Goal: Information Seeking & Learning: Learn about a topic

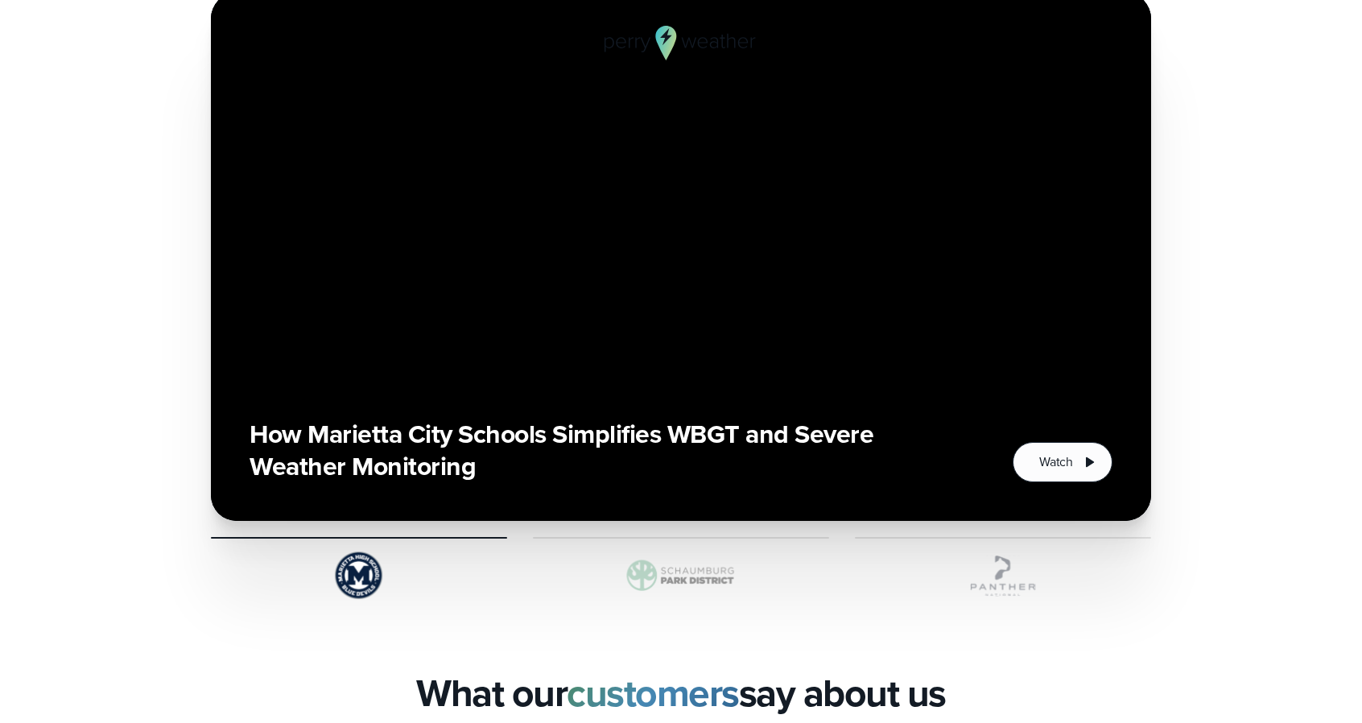
scroll to position [3300, 0]
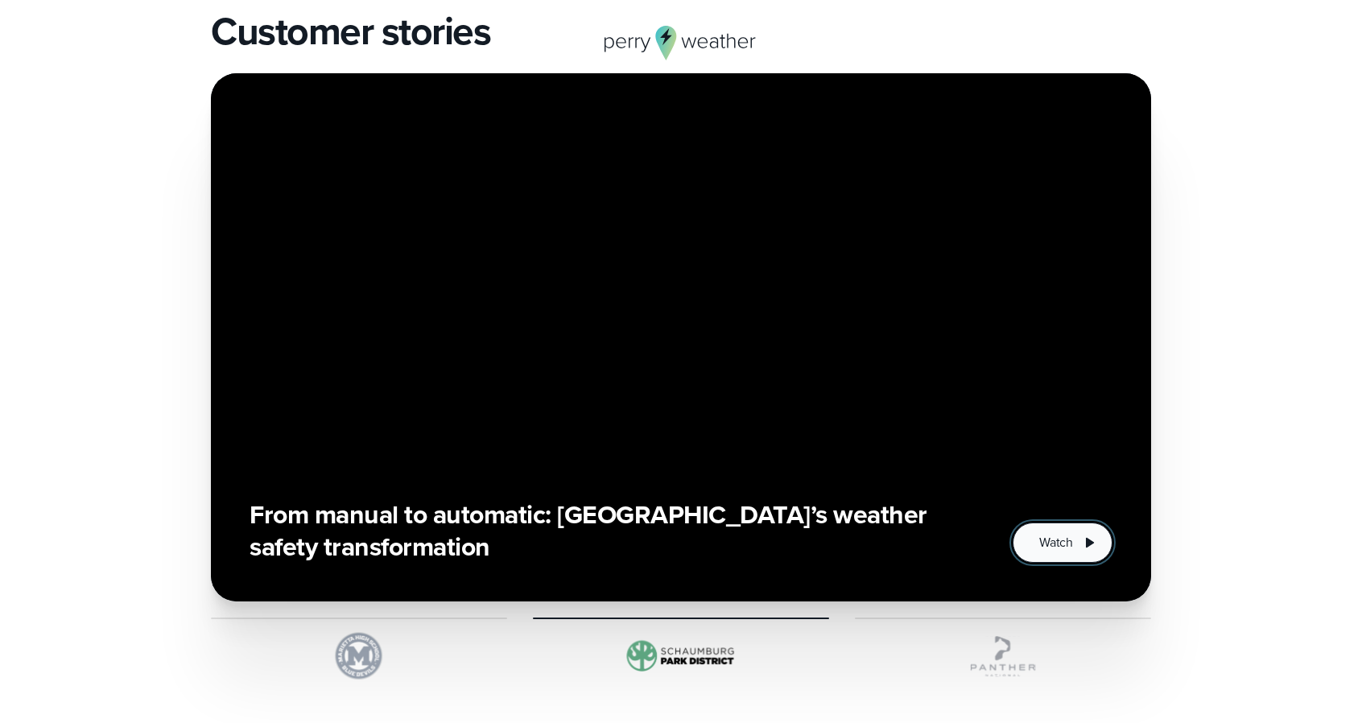
click at [1068, 543] on span "Watch" at bounding box center [1056, 542] width 34 height 19
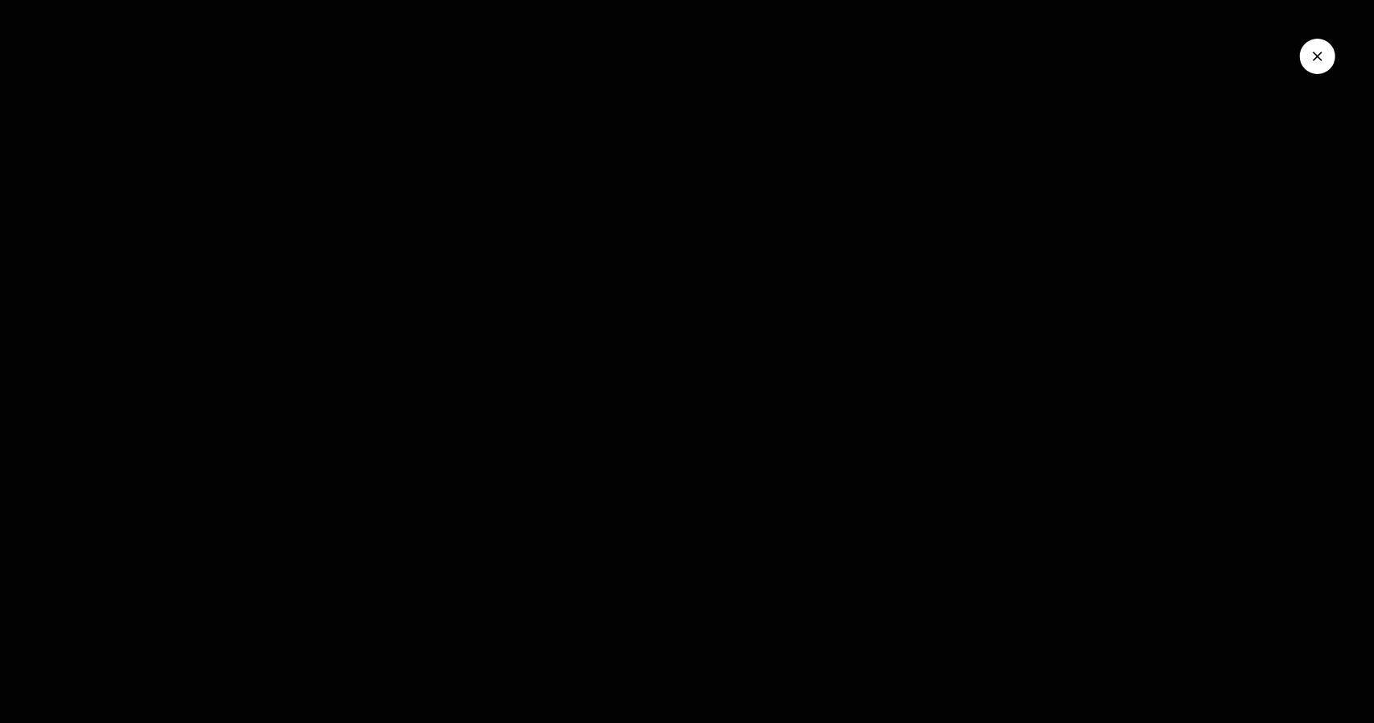
click at [734, 328] on div at bounding box center [687, 361] width 1374 height 723
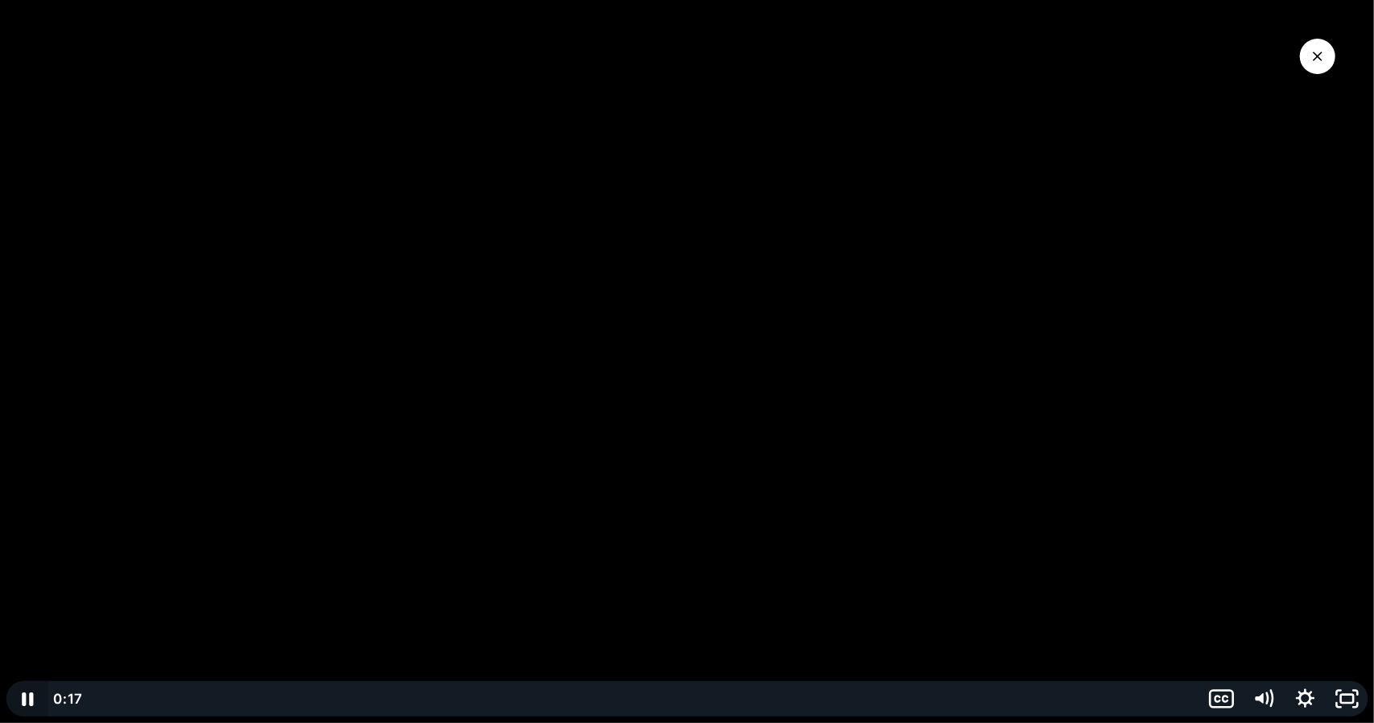
click at [34, 698] on icon "Pause" at bounding box center [27, 698] width 42 height 35
click at [34, 698] on icon "Play Video" at bounding box center [28, 698] width 10 height 14
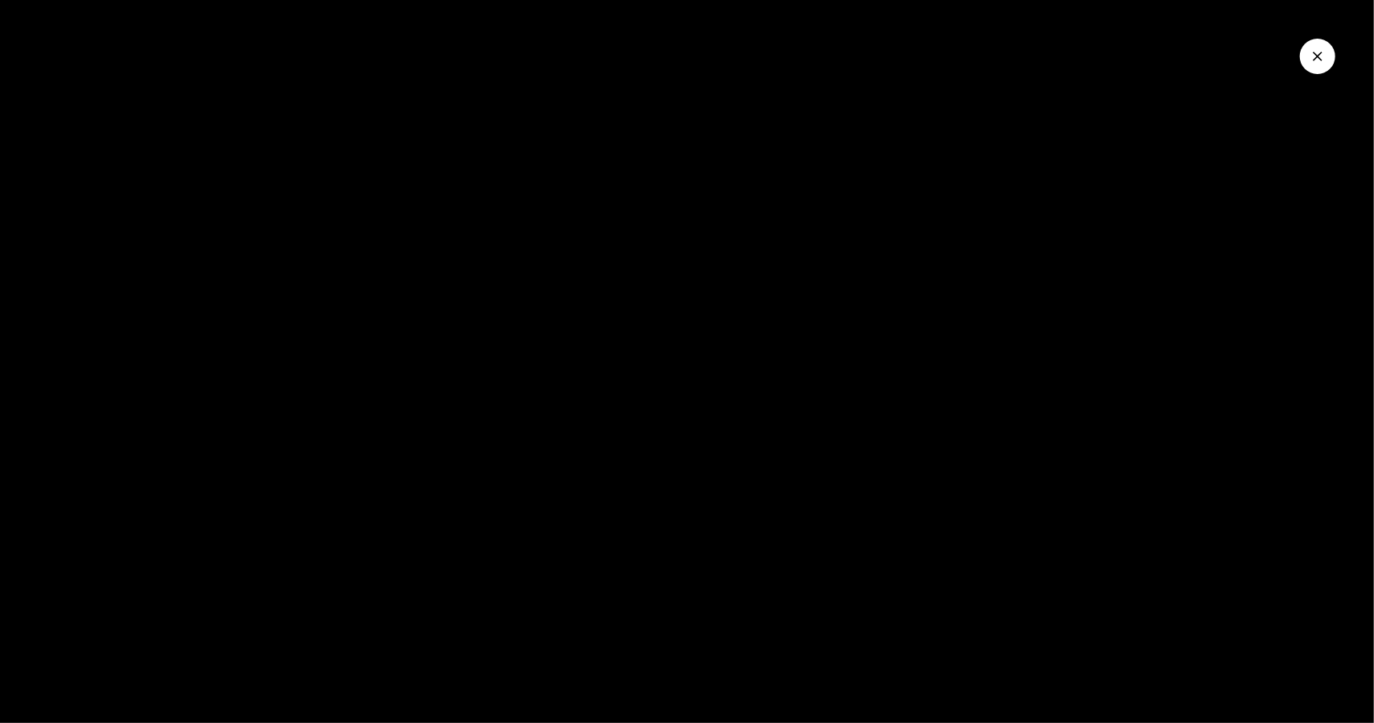
click at [1317, 64] on button "Close Video" at bounding box center [1317, 56] width 35 height 35
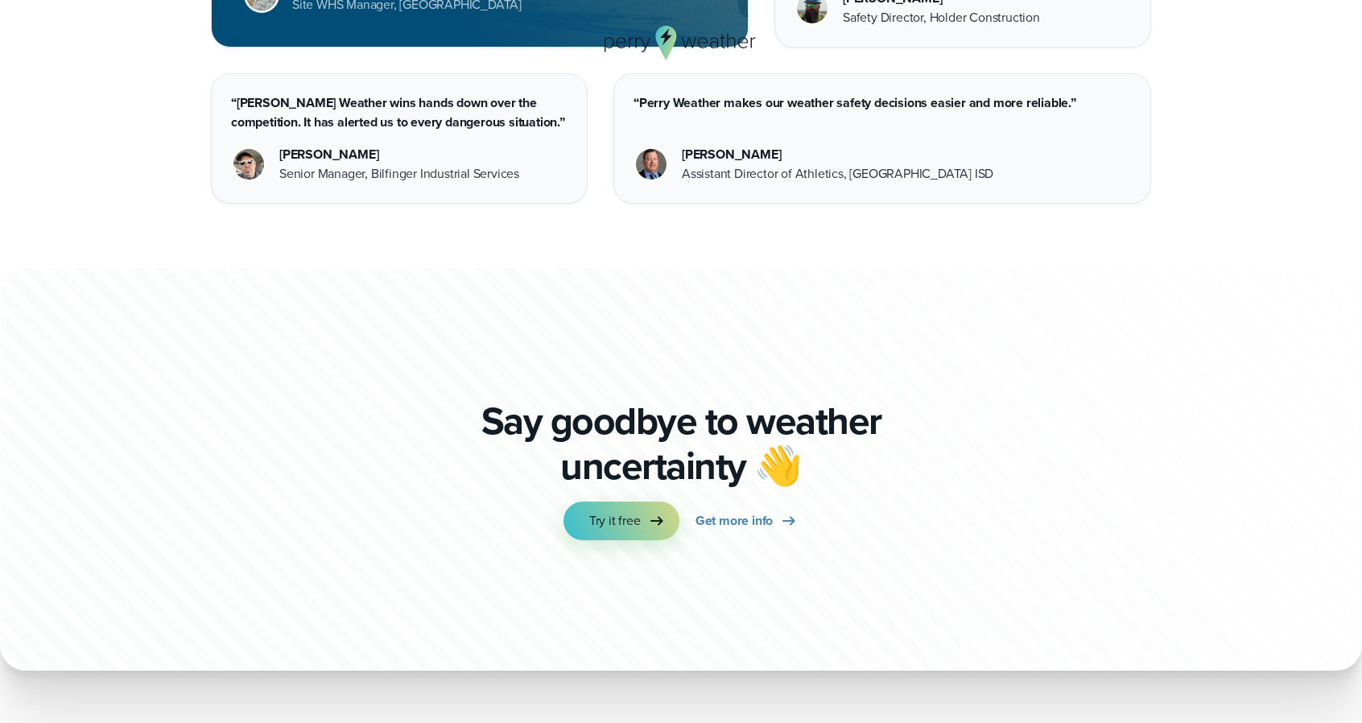
scroll to position [4480, 0]
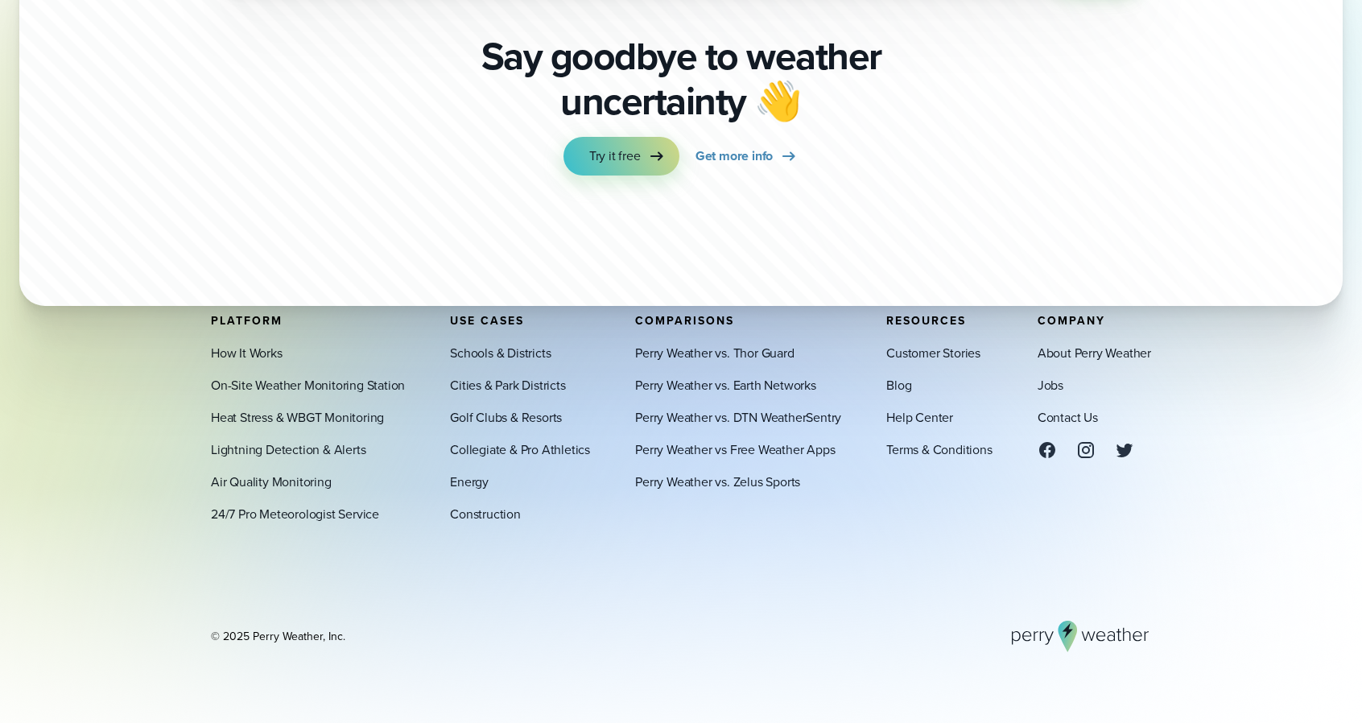
scroll to position [5613, 0]
